Goal: Task Accomplishment & Management: Use online tool/utility

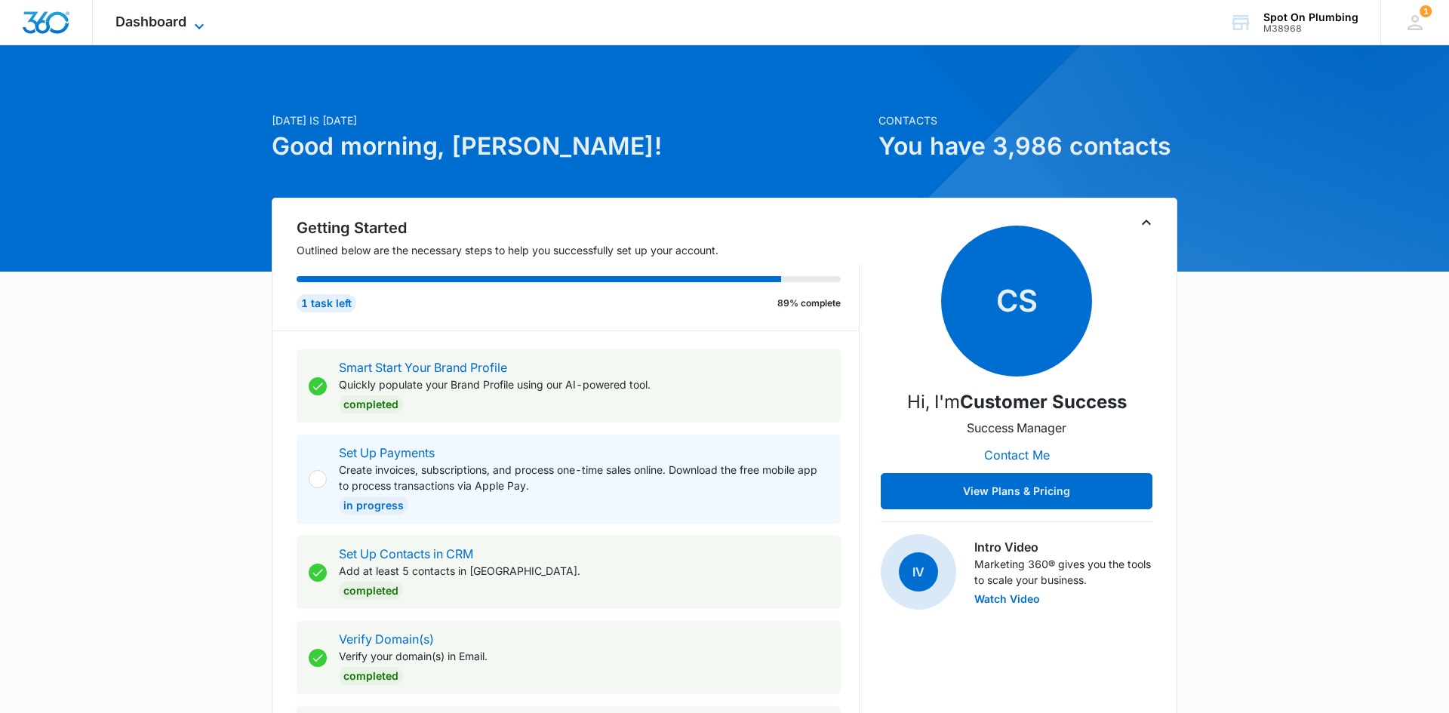
click at [195, 26] on icon at bounding box center [199, 26] width 18 height 18
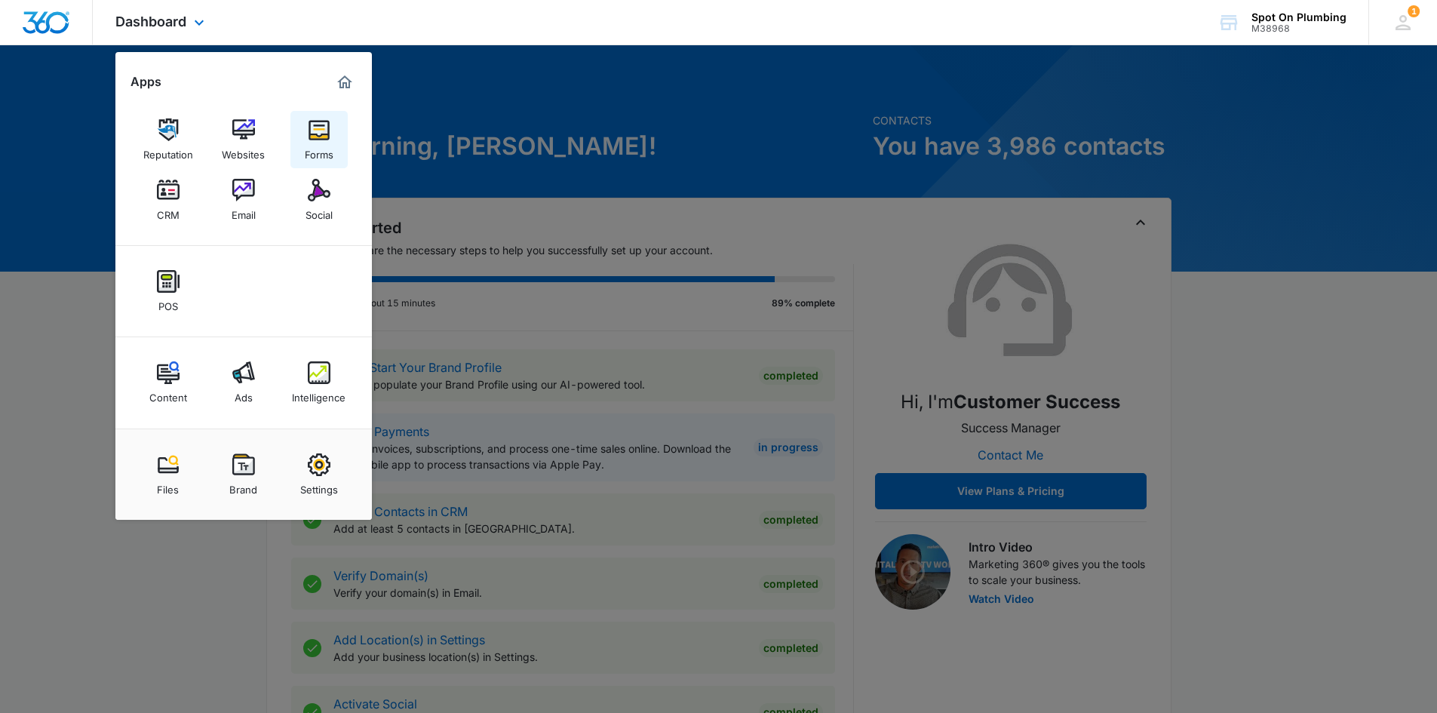
click at [306, 143] on div "Forms" at bounding box center [319, 151] width 29 height 20
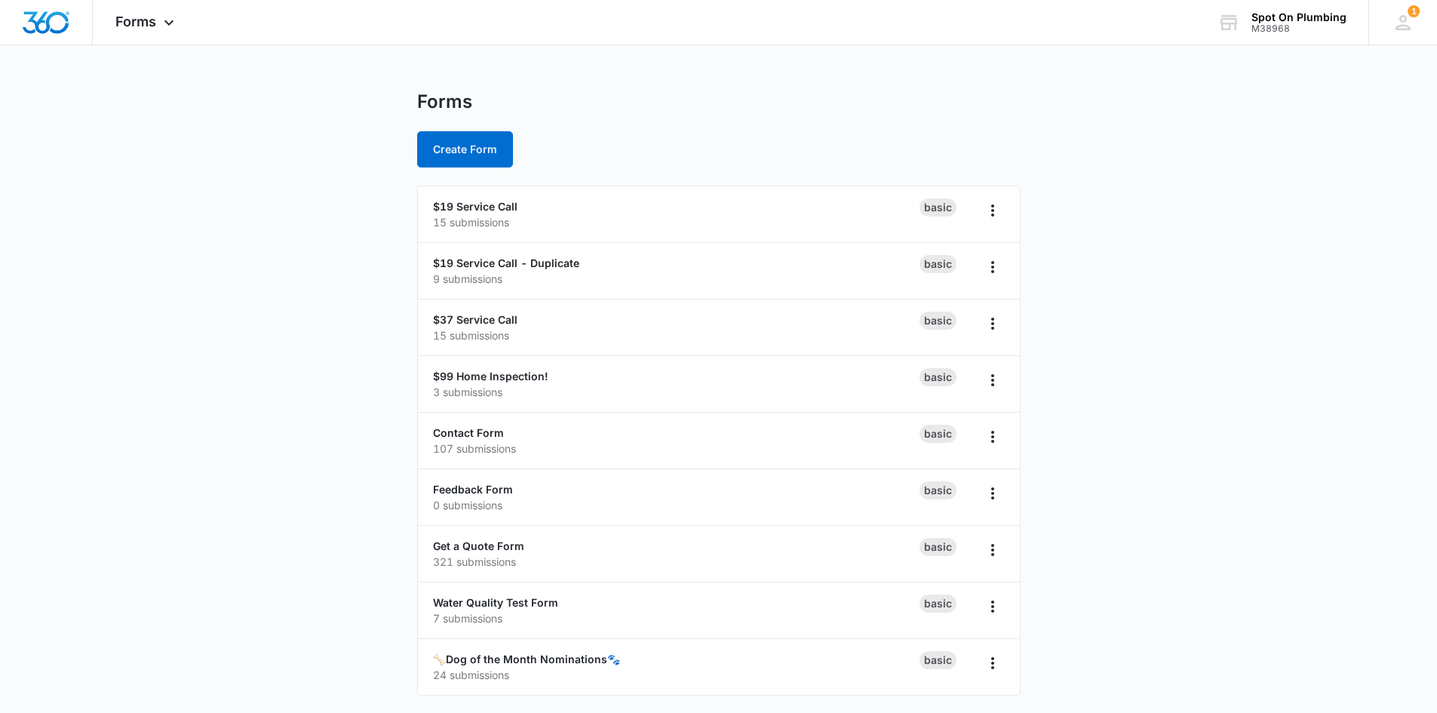
scroll to position [4, 0]
click at [524, 652] on link "🦴Dog of the Month Nominations🐾" at bounding box center [526, 658] width 187 height 13
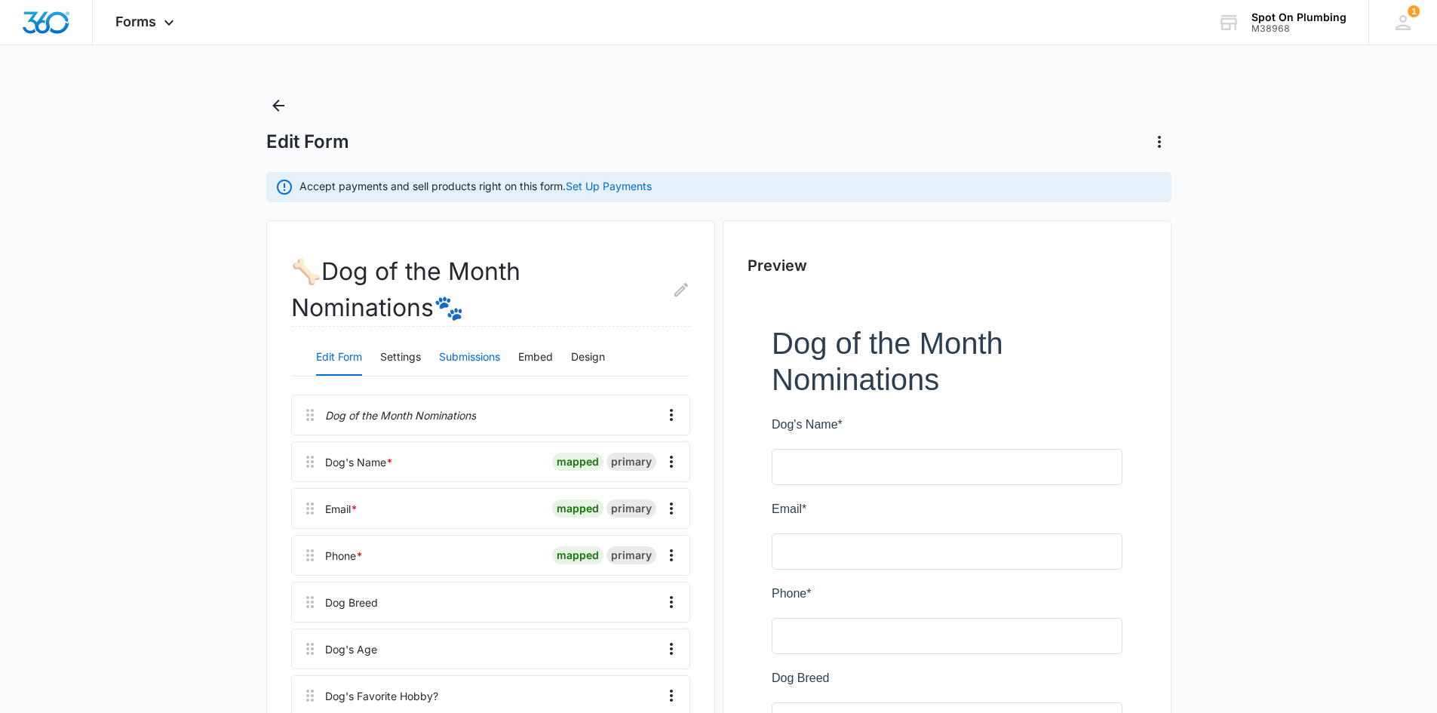
click at [469, 361] on button "Submissions" at bounding box center [469, 358] width 61 height 36
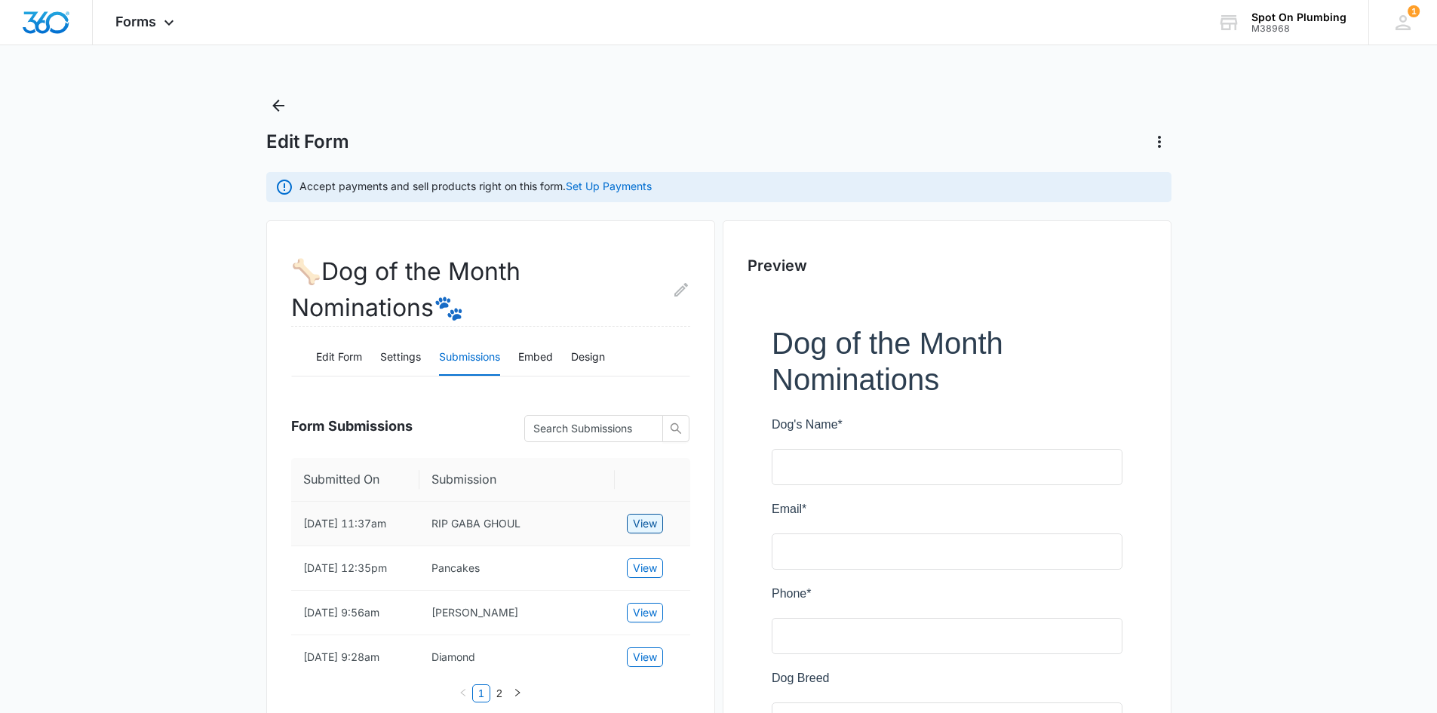
click at [638, 520] on span "View" at bounding box center [645, 523] width 24 height 17
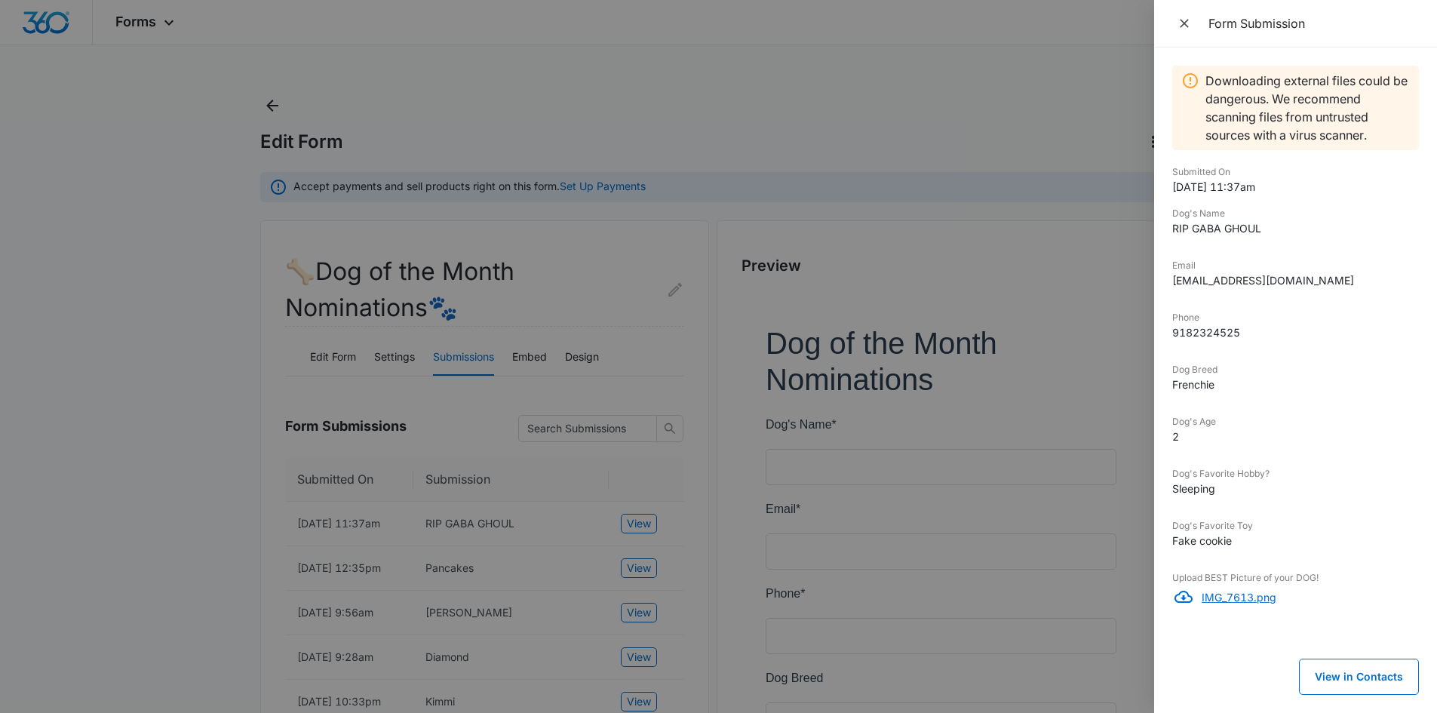
click at [1203, 595] on p "IMG_7613.png" at bounding box center [1310, 597] width 217 height 16
click at [1185, 29] on icon "Close" at bounding box center [1184, 23] width 15 height 15
